Goal: Find specific page/section: Find specific page/section

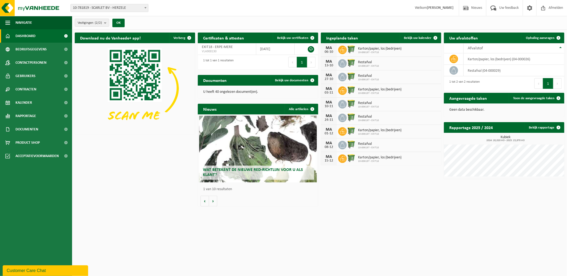
click at [146, 6] on span at bounding box center [145, 7] width 5 height 7
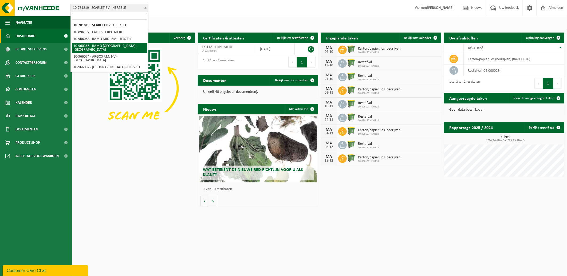
select select "149376"
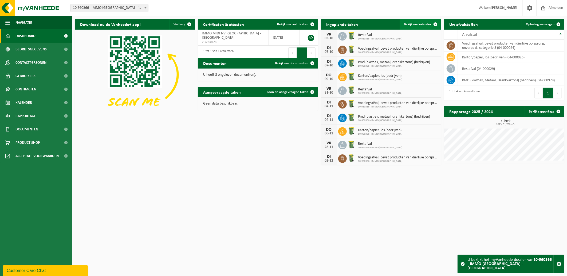
click at [422, 25] on span "Bekijk uw kalender" at bounding box center [417, 24] width 27 height 3
